Goal: Information Seeking & Learning: Check status

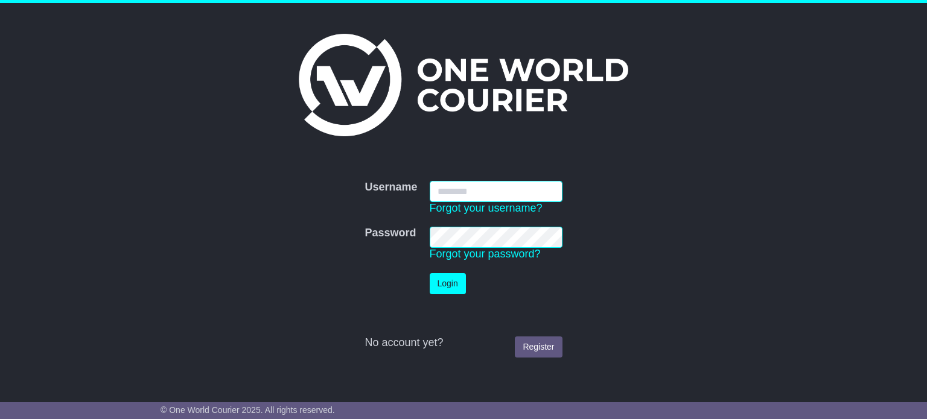
click at [495, 191] on input "Username" at bounding box center [496, 191] width 133 height 21
type input "**********"
click at [454, 282] on button "Login" at bounding box center [448, 283] width 36 height 21
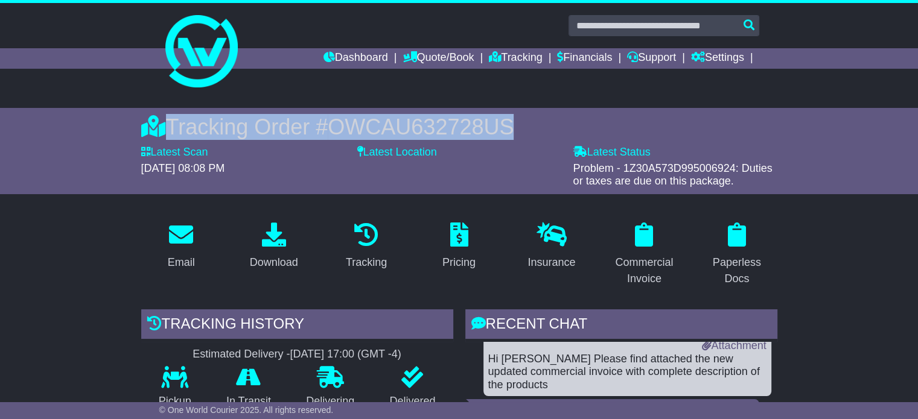
drag, startPoint x: 544, startPoint y: 124, endPoint x: 159, endPoint y: 124, distance: 385.0
click at [150, 132] on div "Tracking Order # OWCAU632728US" at bounding box center [459, 127] width 636 height 26
copy div "Tracking Order # OWCAU632728US"
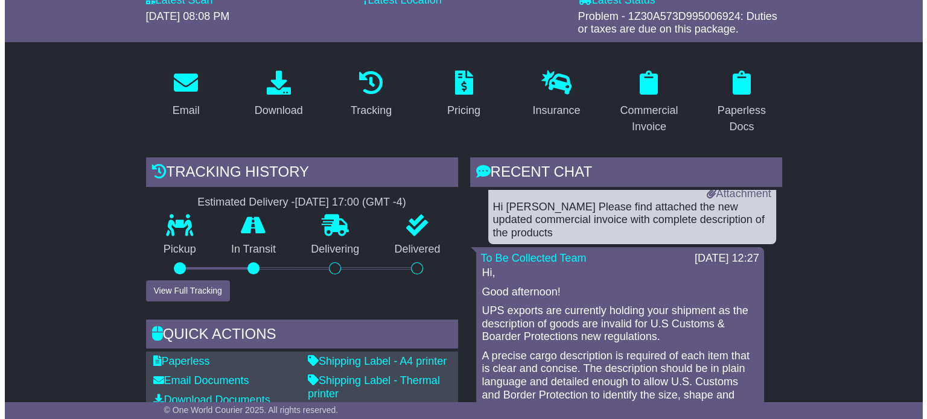
scroll to position [181, 0]
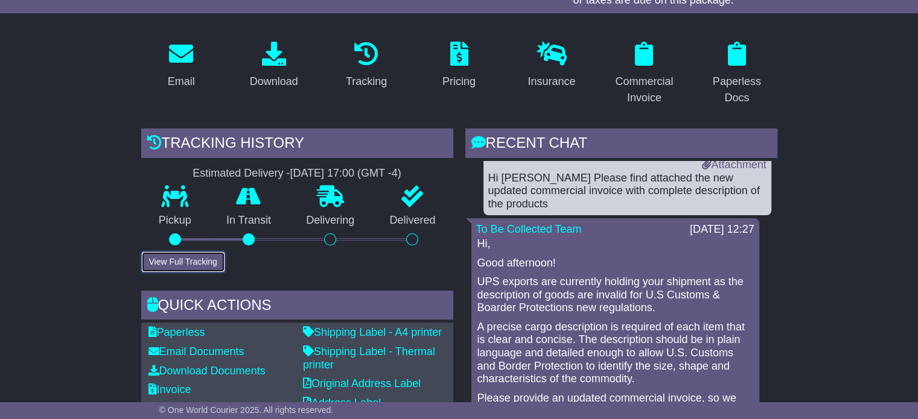
click at [192, 258] on button "View Full Tracking" at bounding box center [183, 262] width 84 height 21
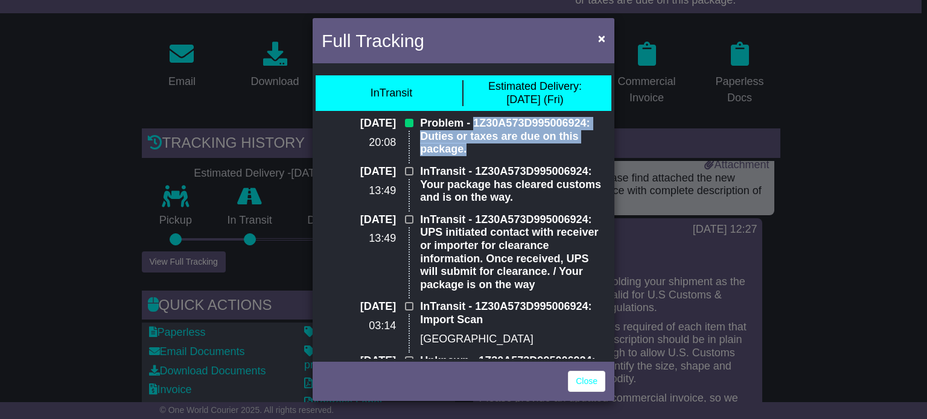
drag, startPoint x: 470, startPoint y: 124, endPoint x: 513, endPoint y: 151, distance: 51.0
click at [513, 151] on p "Problem - 1Z30A573D995006924: Duties or taxes are due on this package." at bounding box center [512, 136] width 185 height 39
copy p "1Z30A573D995006924: Duties or taxes are due on this package."
